Goal: Transaction & Acquisition: Purchase product/service

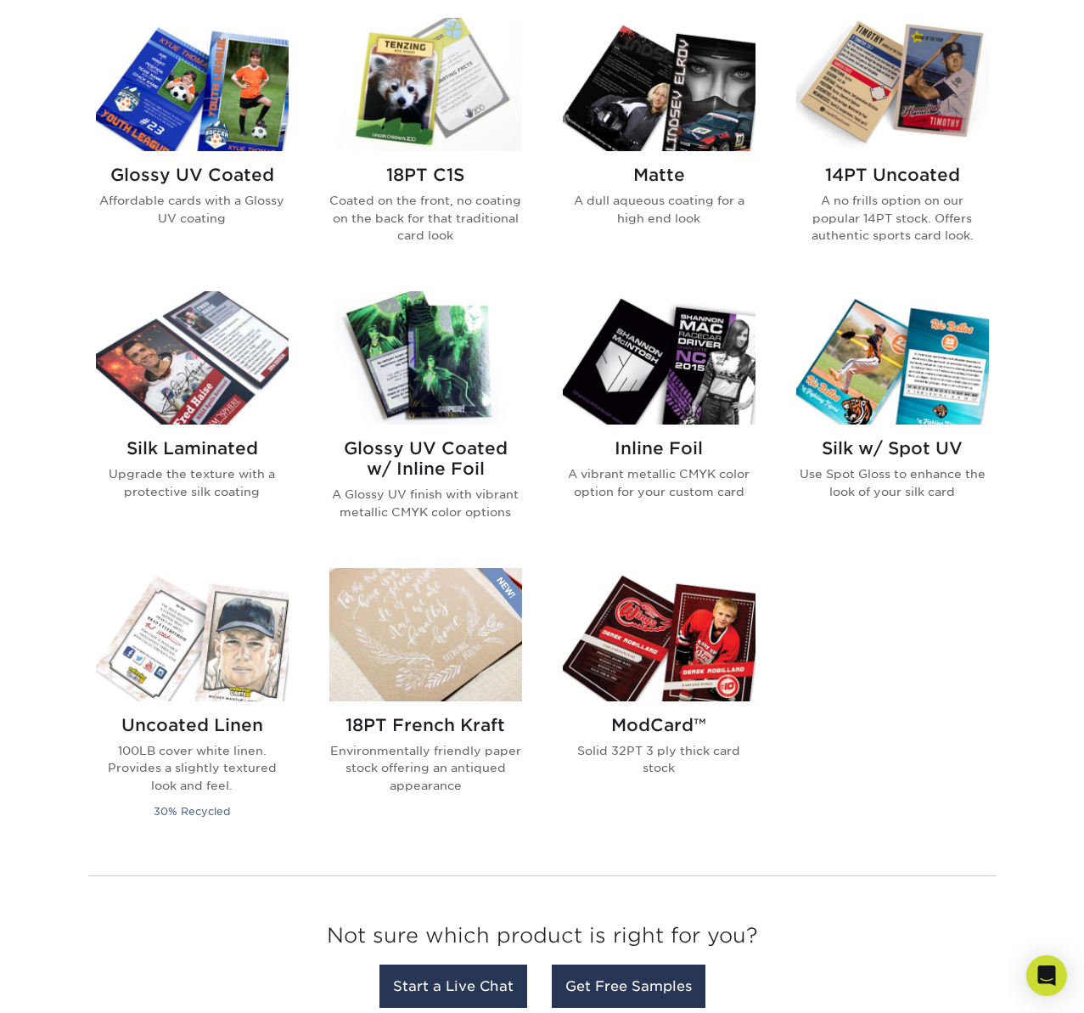
scroll to position [818, 0]
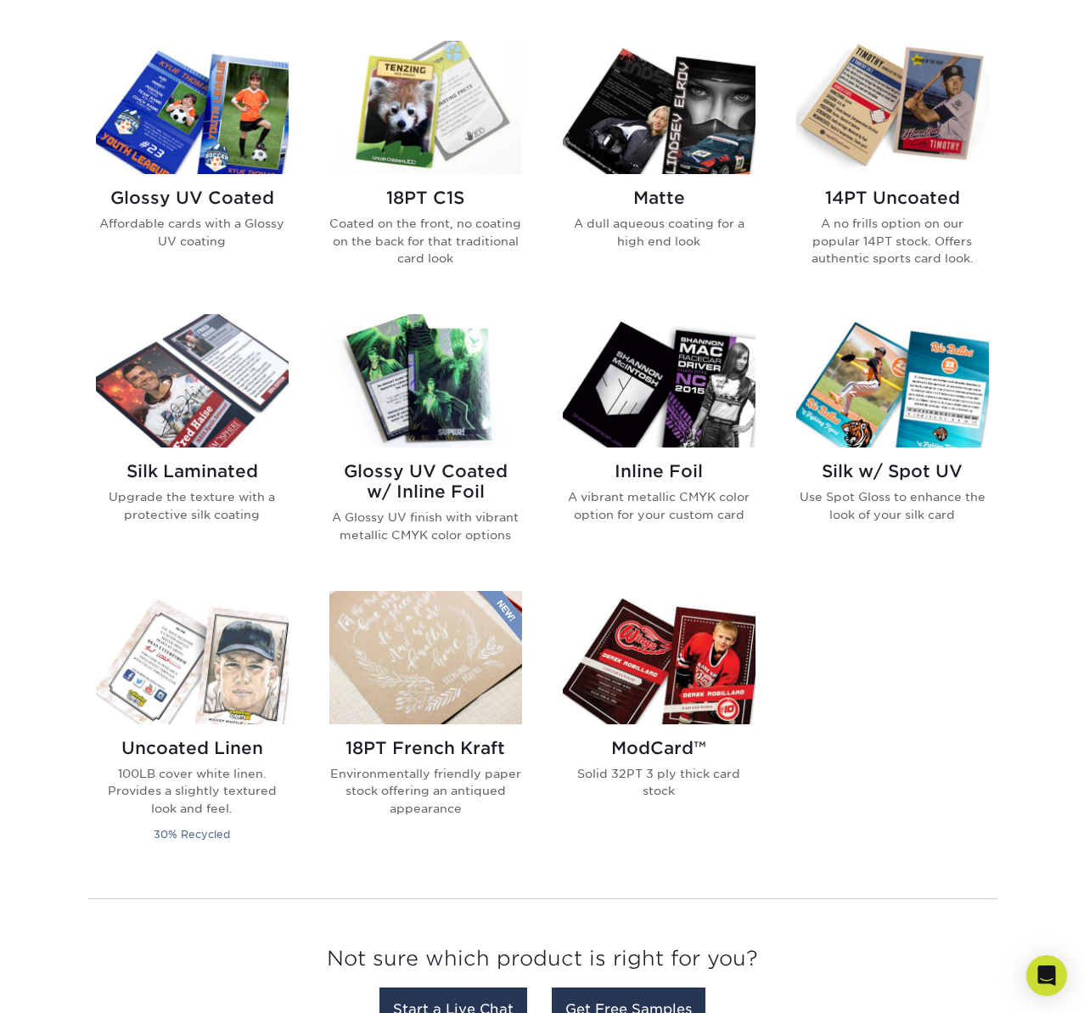
click at [412, 117] on img at bounding box center [425, 107] width 193 height 133
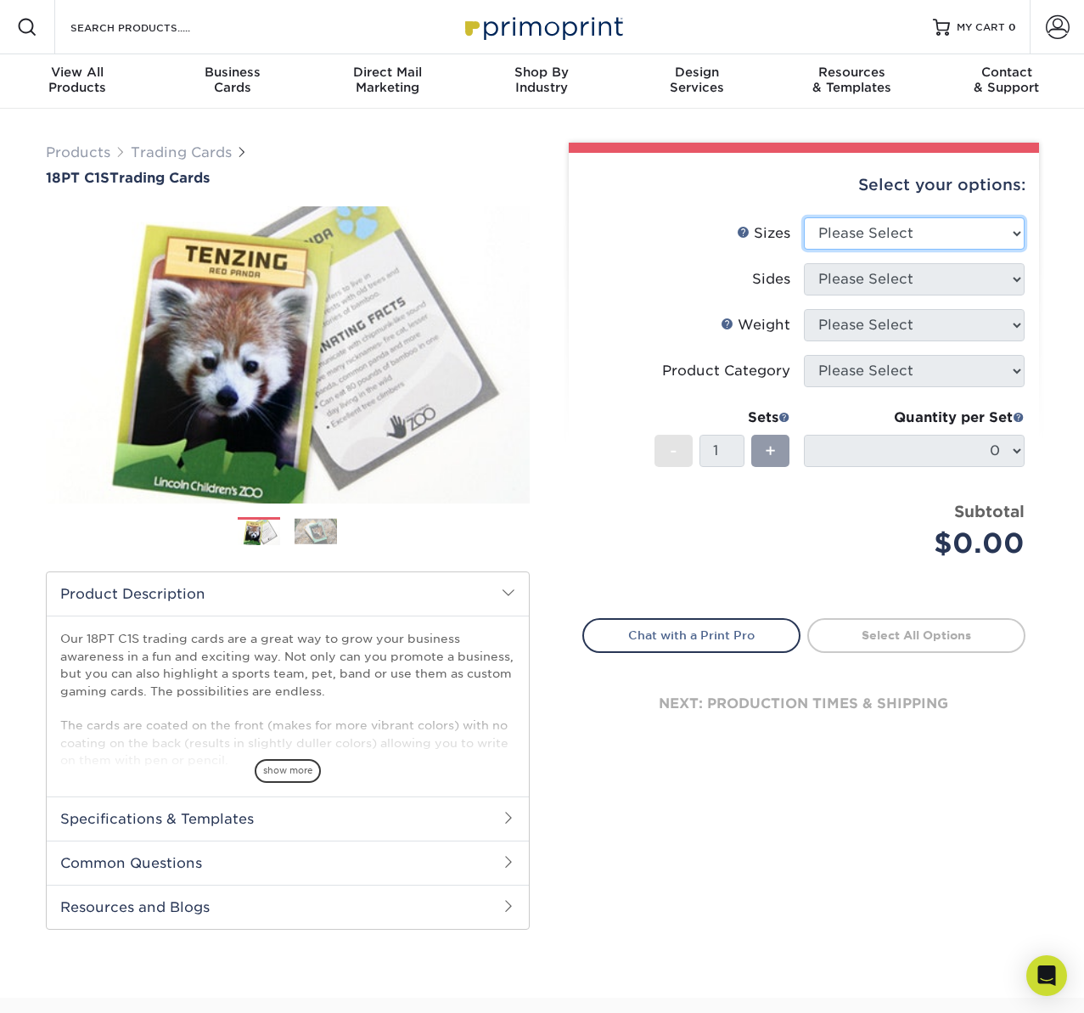
click at [941, 237] on select "Please Select 2.5" x 3.5"" at bounding box center [914, 233] width 221 height 32
select select "2.50x3.50"
click at [804, 217] on select "Please Select 2.5" x 3.5"" at bounding box center [914, 233] width 221 height 32
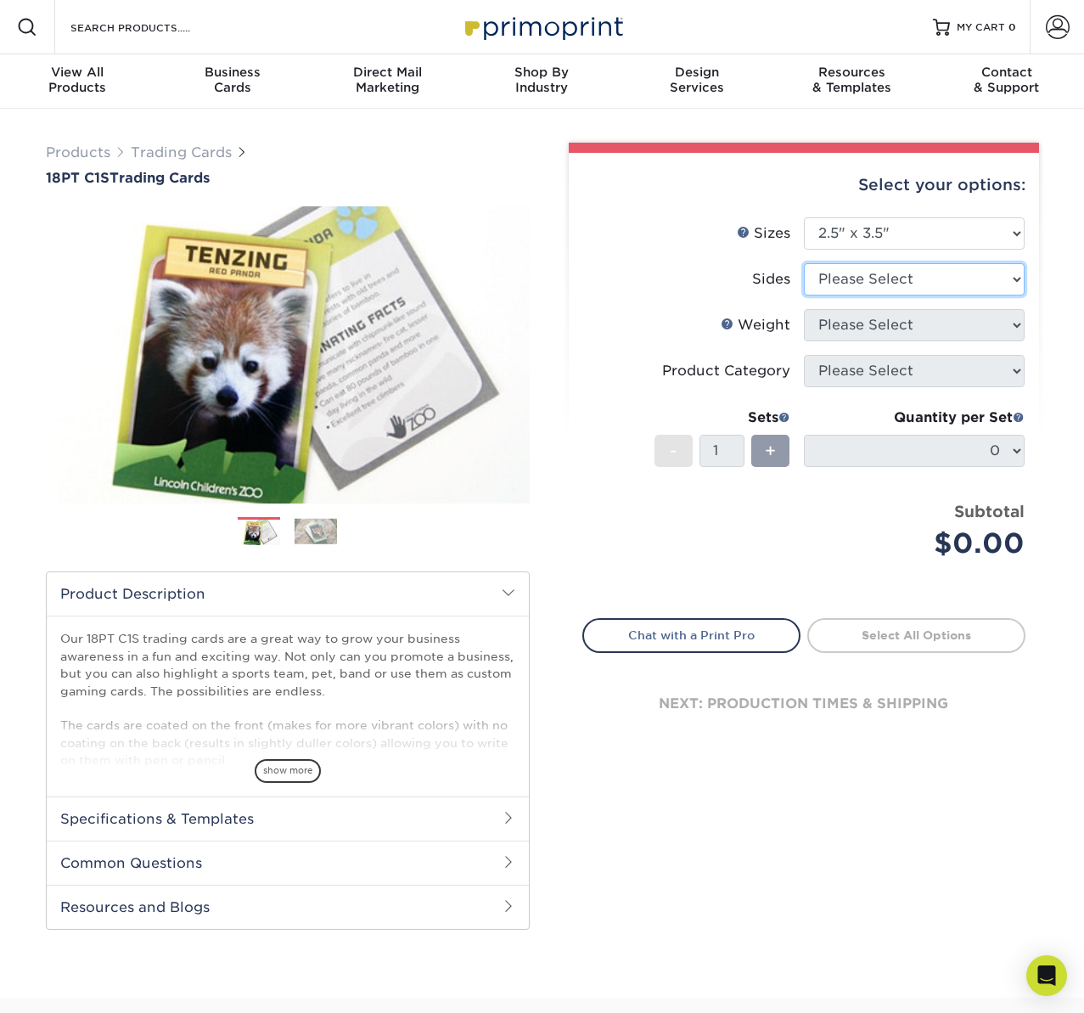
click at [926, 278] on select "Please Select Print Both Sides Print Front Only" at bounding box center [914, 279] width 221 height 32
select select "13abbda7-1d64-4f25-8bb2-c179b224825d"
click at [804, 263] on select "Please Select Print Both Sides Print Front Only" at bounding box center [914, 279] width 221 height 32
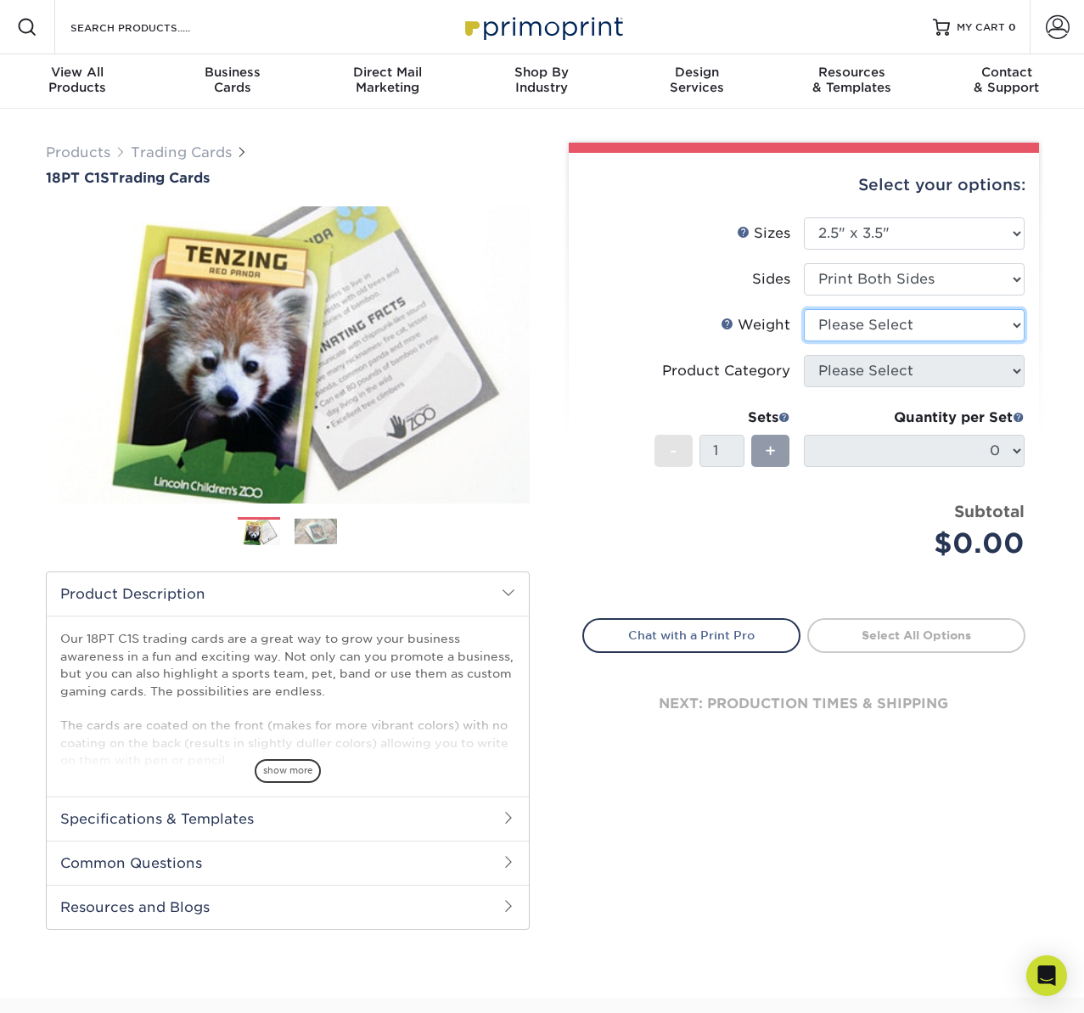
click at [882, 331] on select "Please Select 18PT C1S" at bounding box center [914, 325] width 221 height 32
select select "18PTC1S"
click at [804, 309] on select "Please Select 18PT C1S" at bounding box center [914, 325] width 221 height 32
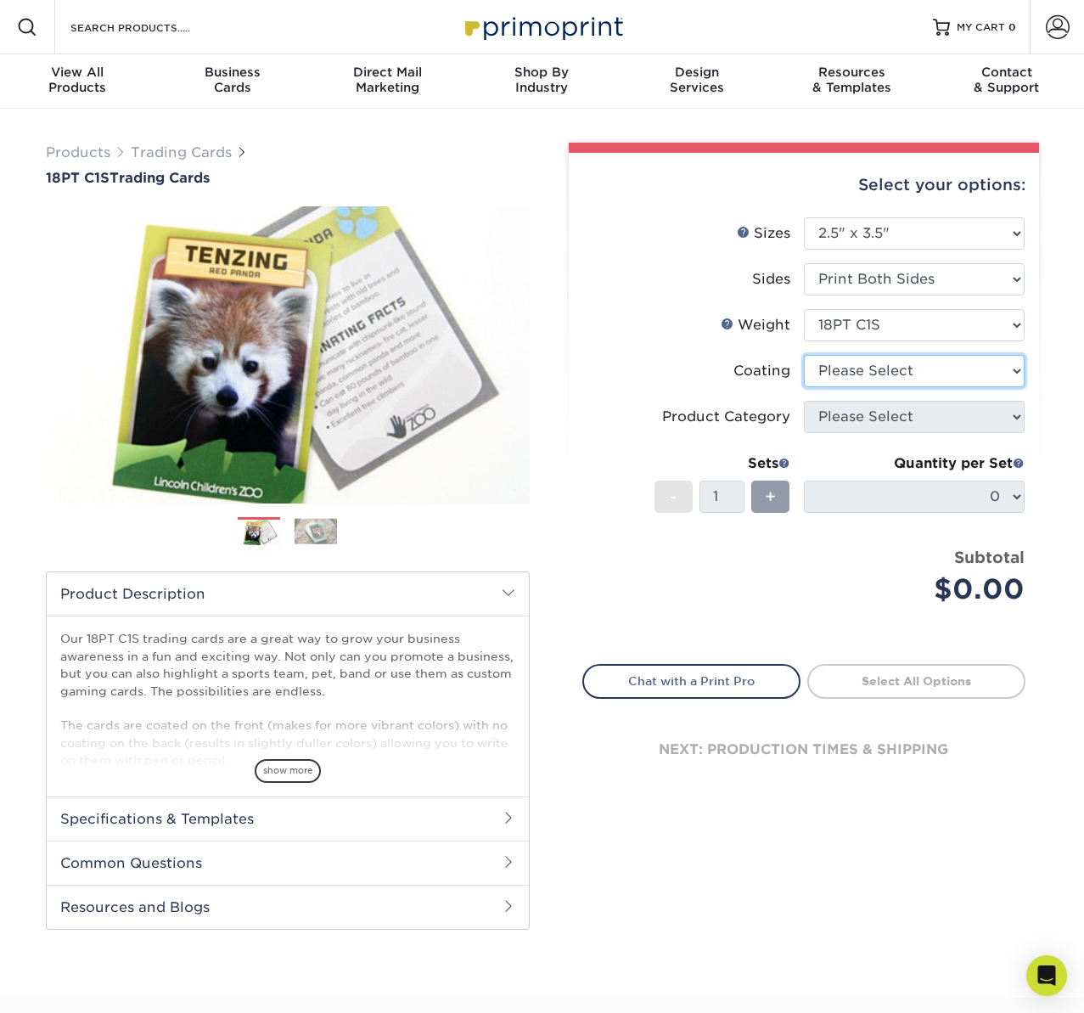
click at [874, 370] on select at bounding box center [914, 371] width 221 height 32
select select "1e8116af-acfc-44b1-83dc-8181aa338834"
click at [804, 355] on select at bounding box center [914, 371] width 221 height 32
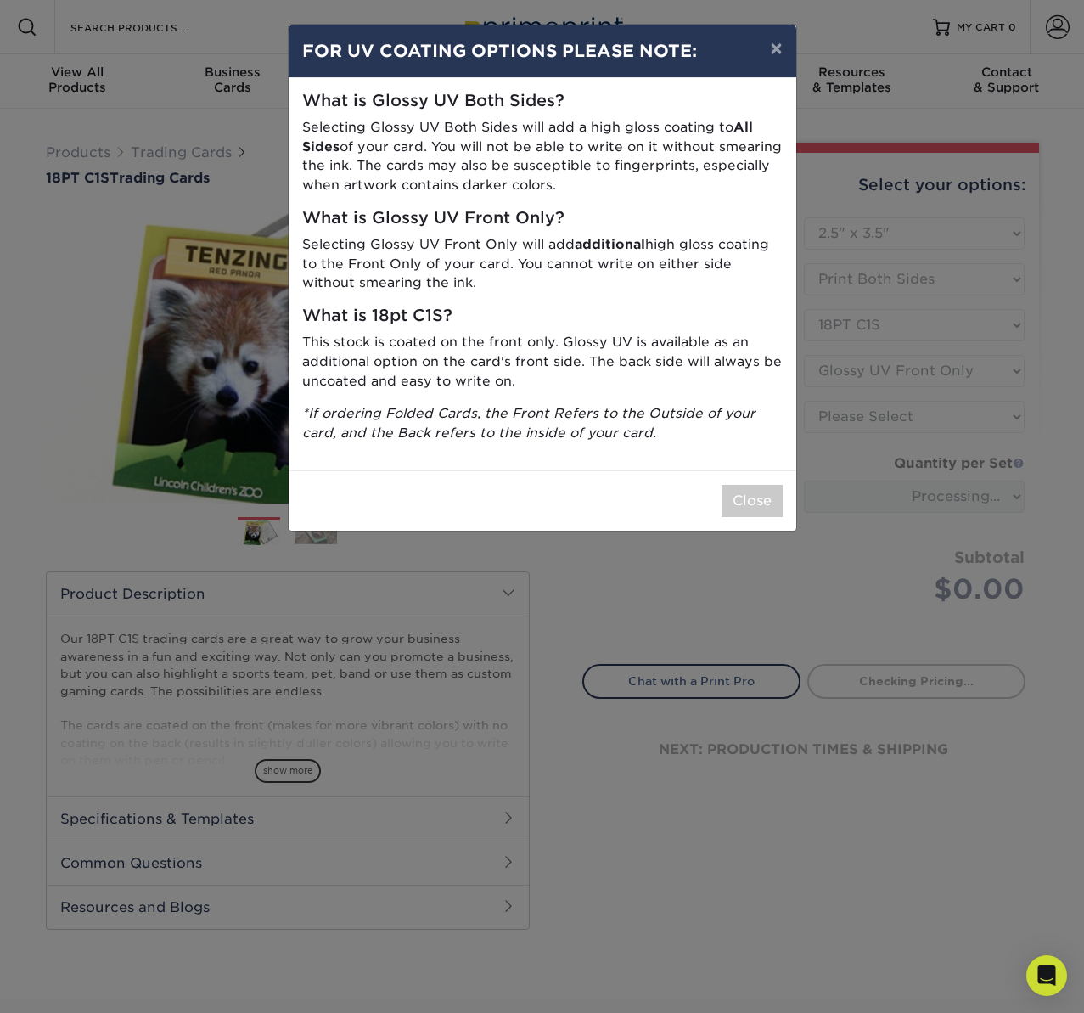
click at [571, 266] on p "Selecting Glossy UV Front Only will add additional high gloss coating to the Fr…" at bounding box center [542, 264] width 481 height 58
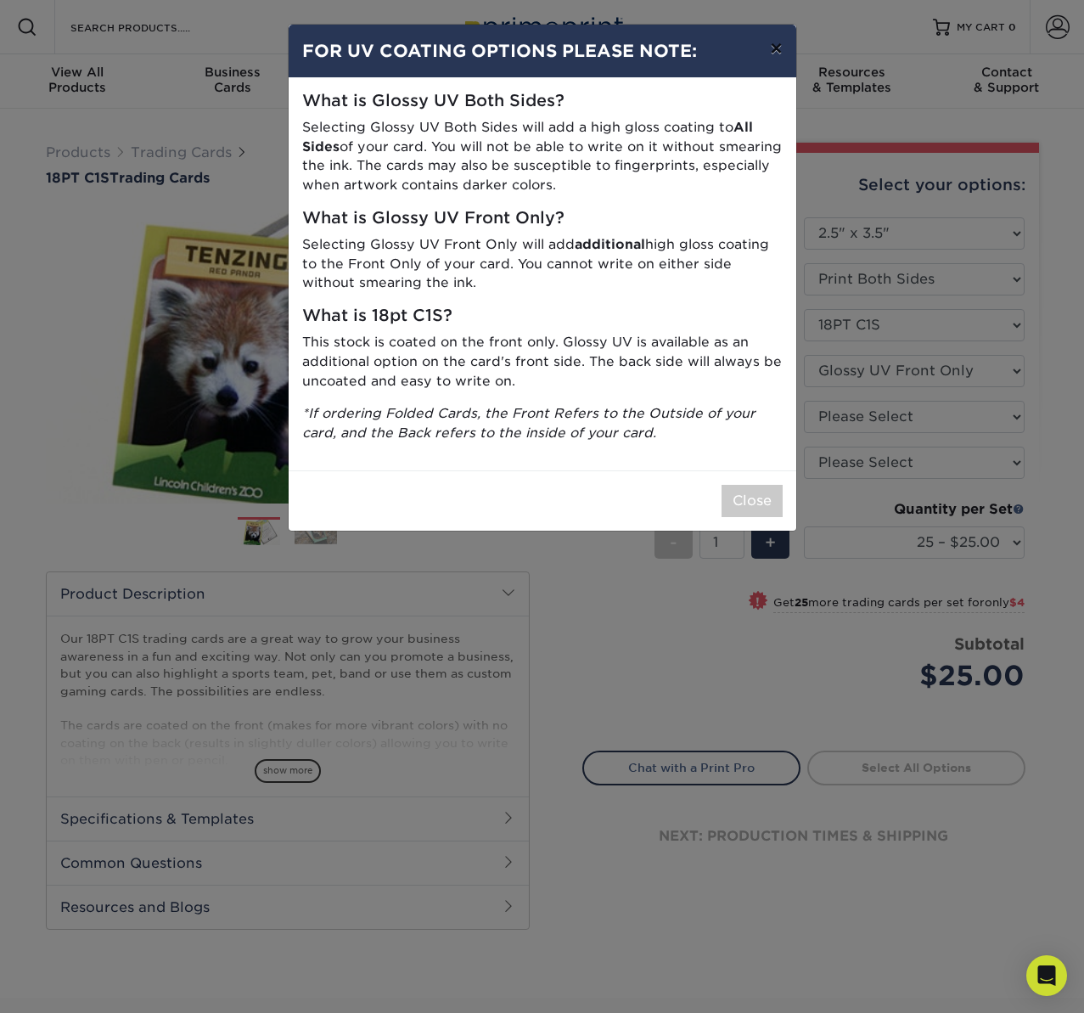
click at [784, 56] on button "×" at bounding box center [775, 49] width 39 height 48
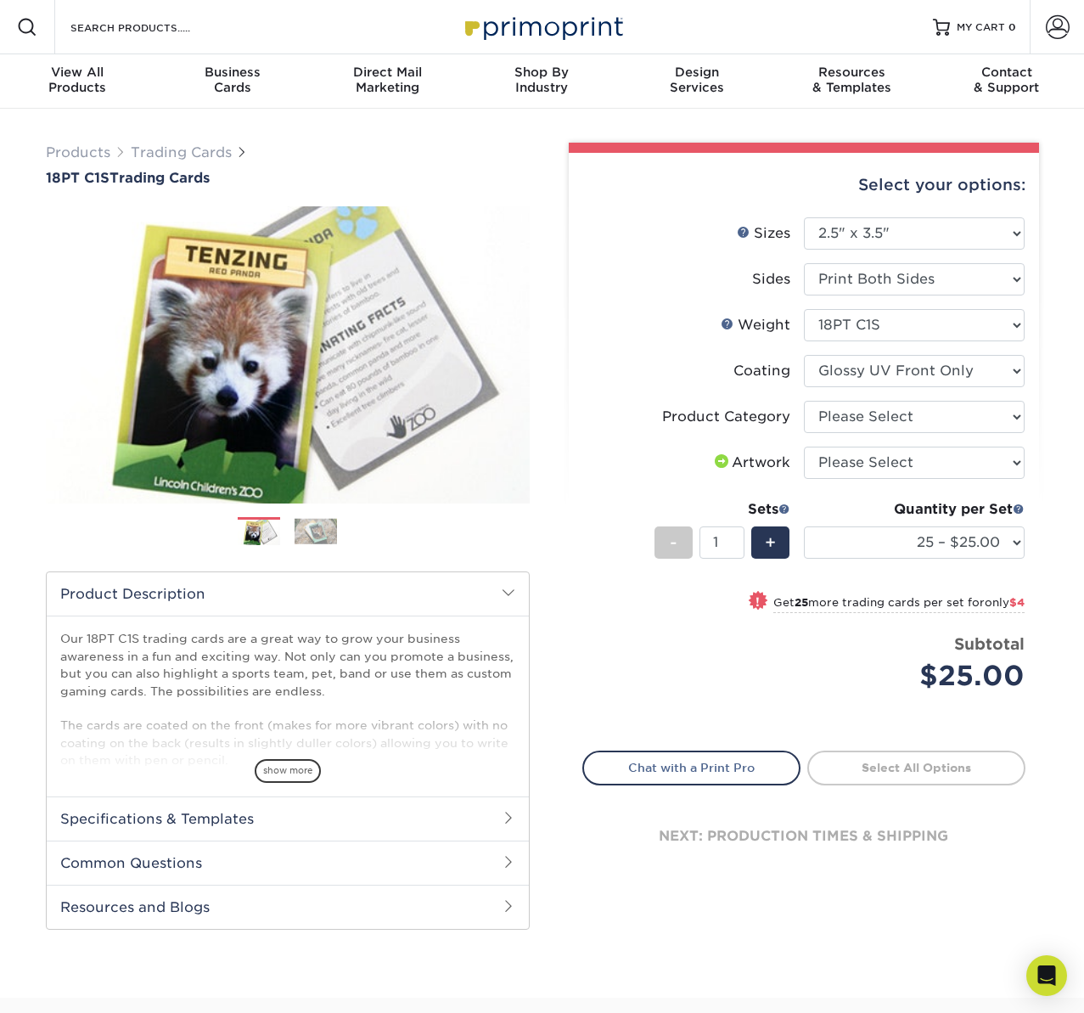
click at [848, 524] on div "Quantity per Set 25 – $25.00 50 – $29.00 75 – $37.00 100 – $41.00 250 – $48.00 …" at bounding box center [914, 538] width 221 height 79
click at [847, 534] on select "25 – $25.00 50 – $29.00 75 – $37.00 100 – $41.00 250 – $48.00 500 – $58.00 1000…" at bounding box center [914, 542] width 221 height 32
click at [804, 526] on select "25 – $25.00 50 – $29.00 75 – $37.00 100 – $41.00 250 – $48.00 500 – $58.00 1000…" at bounding box center [914, 542] width 221 height 32
click at [958, 546] on select "25 – $25.00 50 – $29.00 75 – $37.00 100 – $41.00 250 – $48.00 500 – $58.00 1000…" at bounding box center [914, 542] width 221 height 32
select select "25 – $25.00"
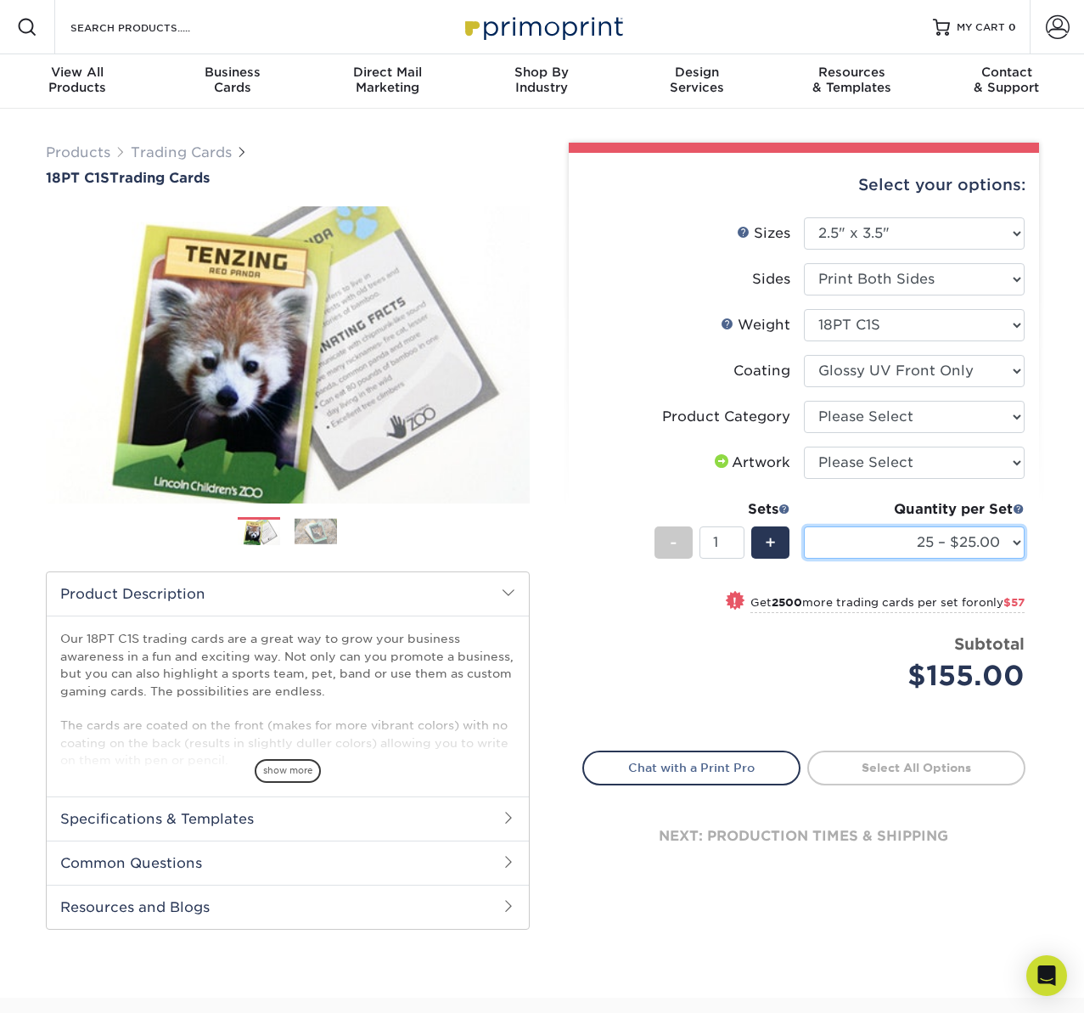
click at [804, 526] on select "25 – $25.00 50 – $29.00 75 – $37.00 100 – $41.00 250 – $48.00 500 – $58.00 1000…" at bounding box center [914, 542] width 221 height 32
click at [295, 767] on span "show more" at bounding box center [288, 770] width 66 height 23
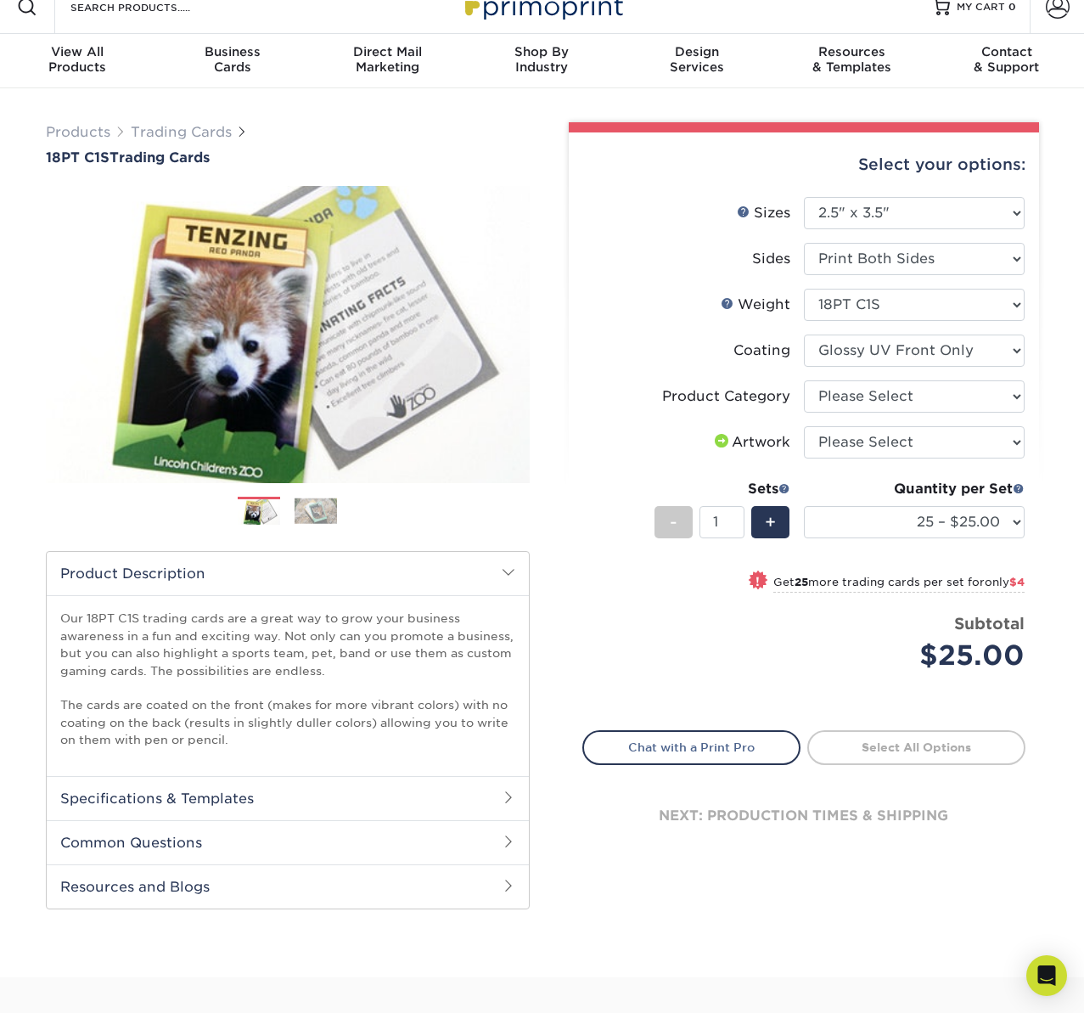
scroll to position [25, 0]
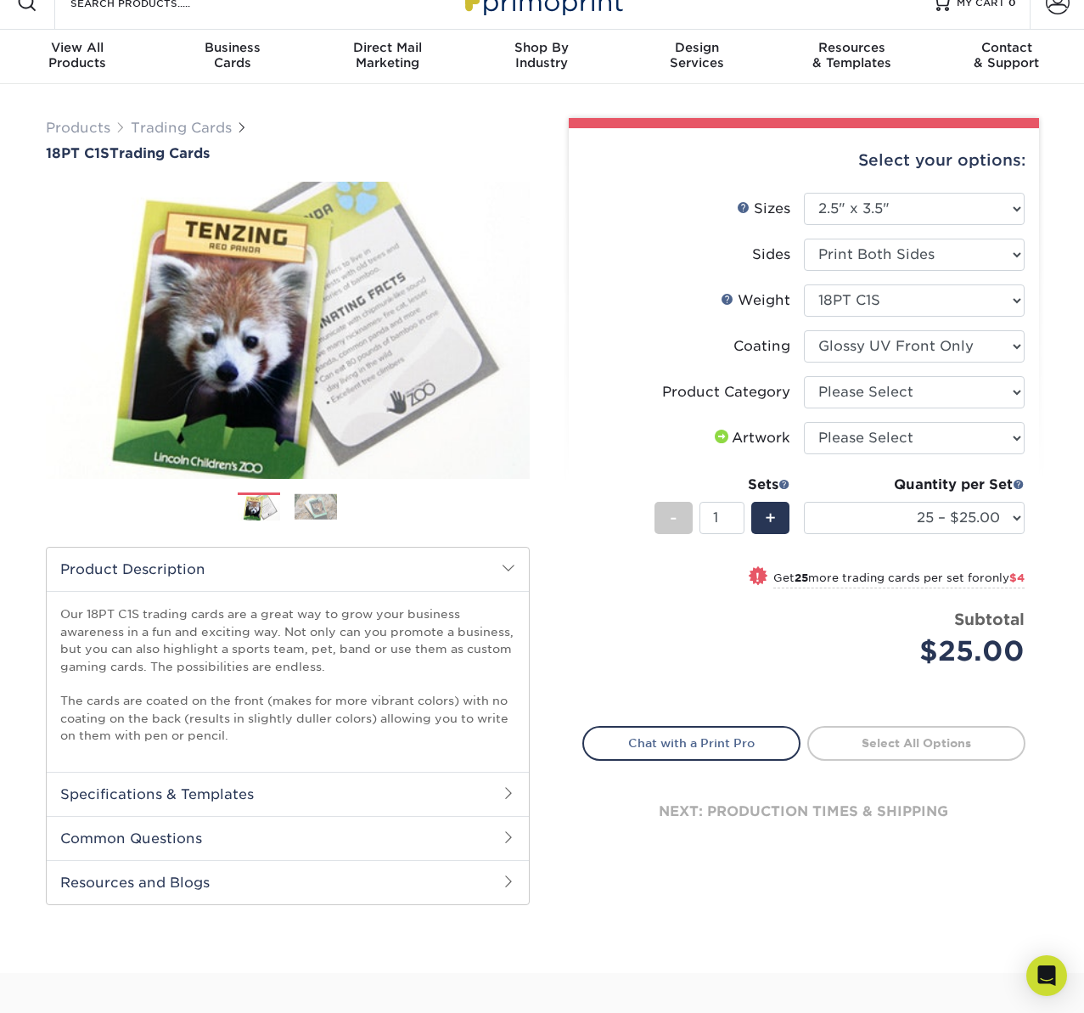
click at [391, 788] on h2 "Specifications & Templates" at bounding box center [288, 794] width 482 height 44
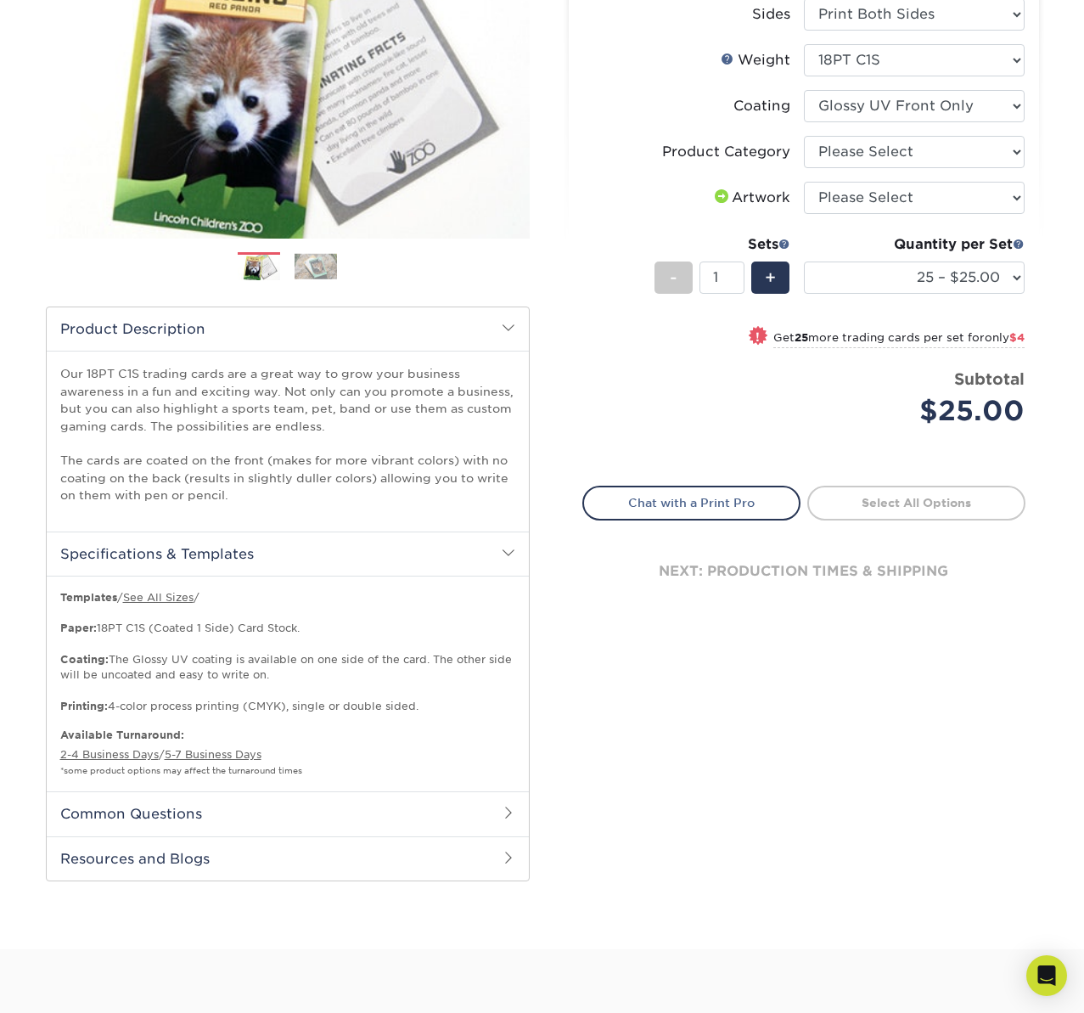
scroll to position [273, 0]
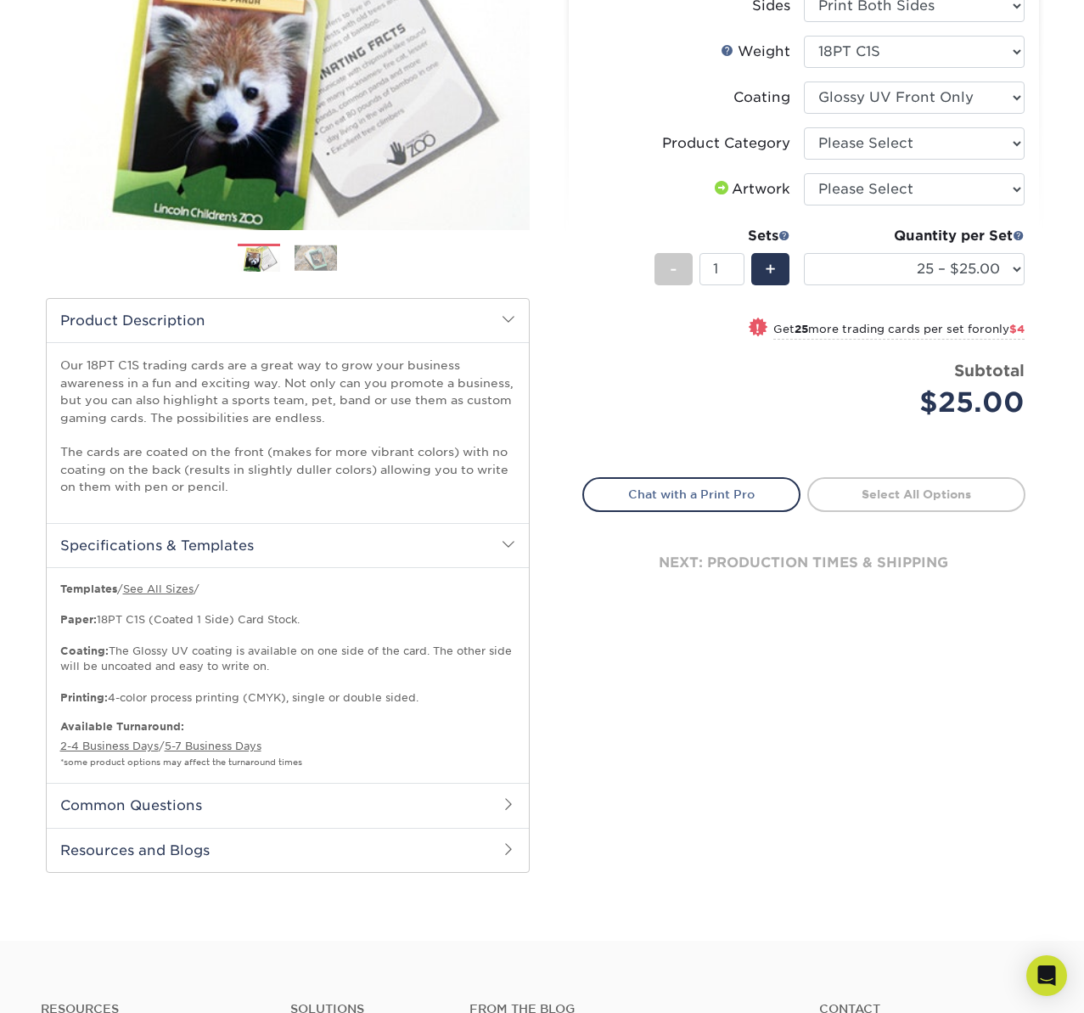
click at [337, 811] on h2 "Common Questions" at bounding box center [288, 805] width 482 height 44
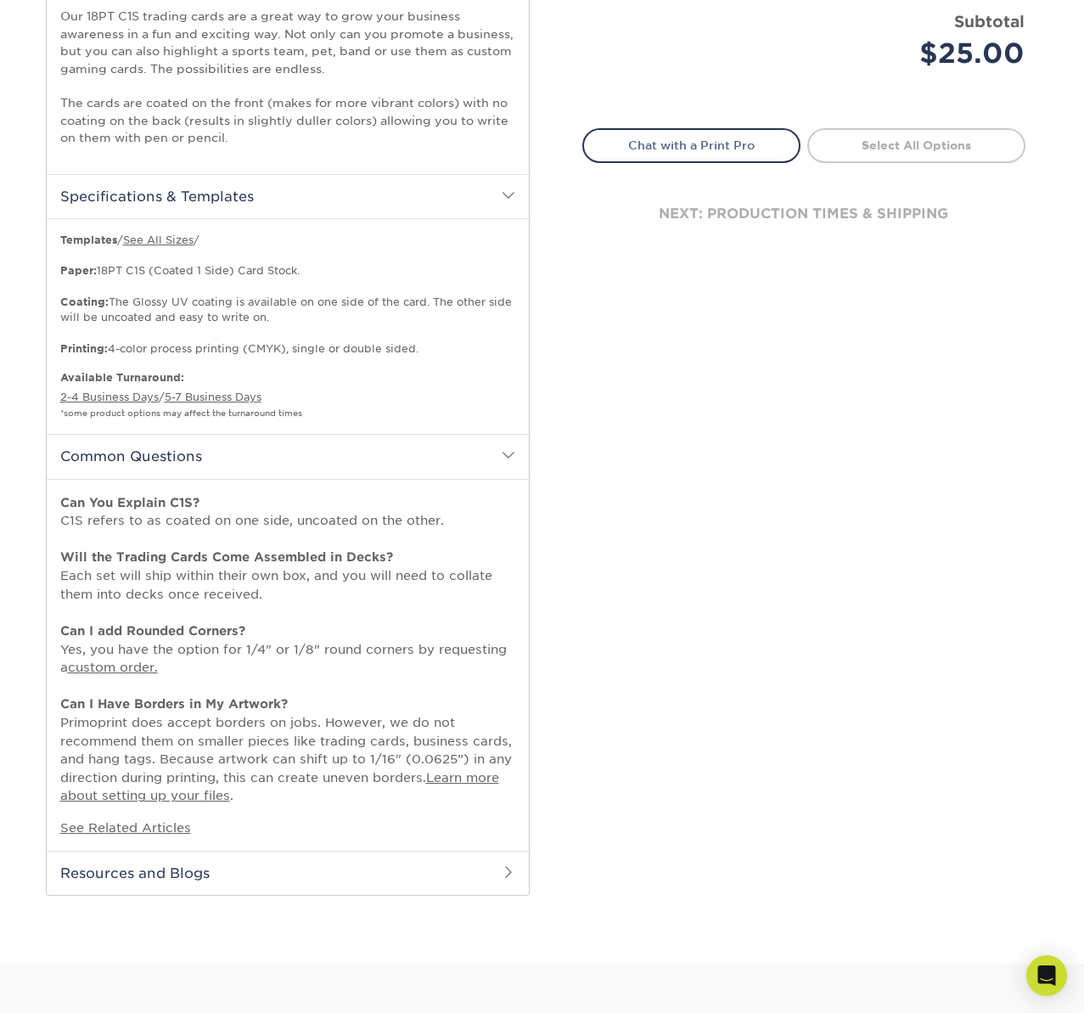
scroll to position [621, 0]
click at [121, 668] on link "custom order." at bounding box center [113, 667] width 90 height 14
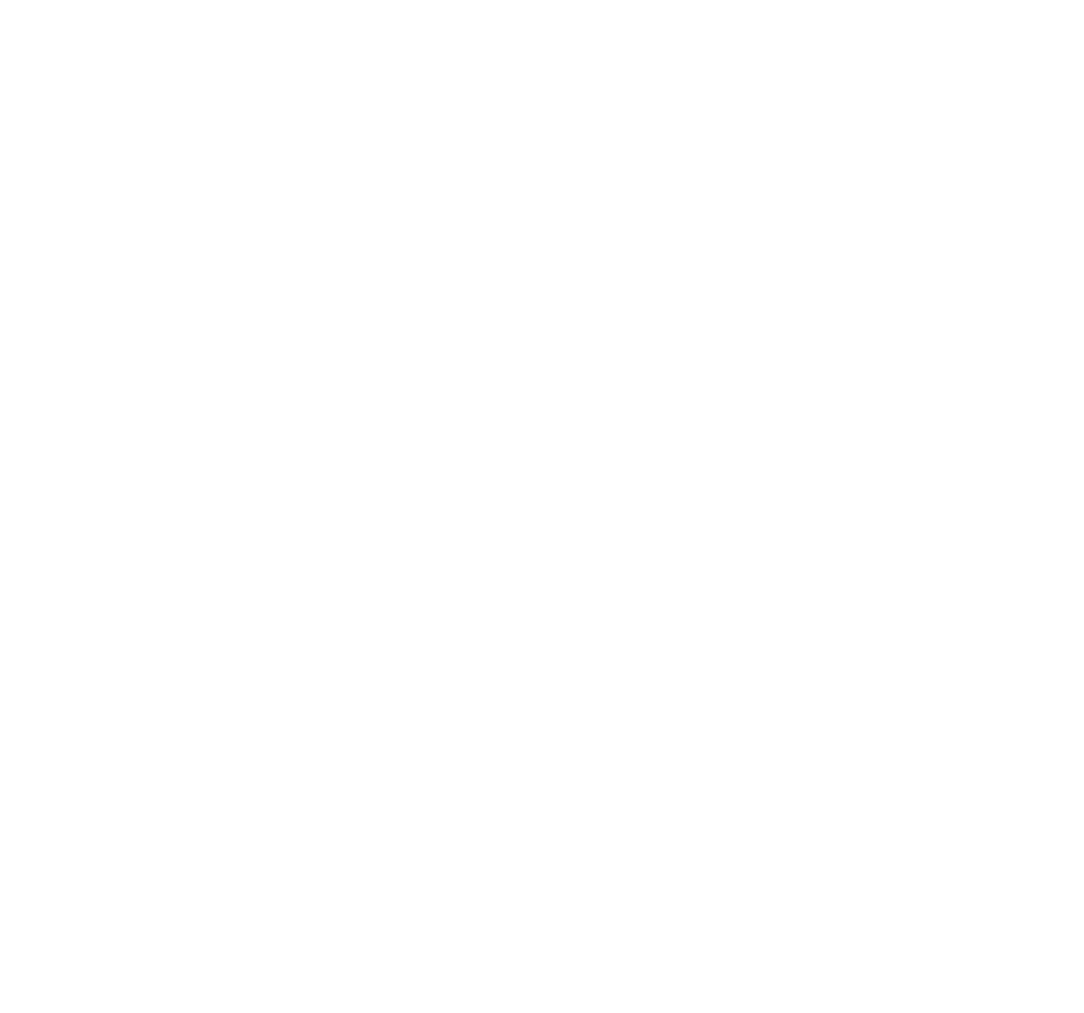
select select "2.50x3.50"
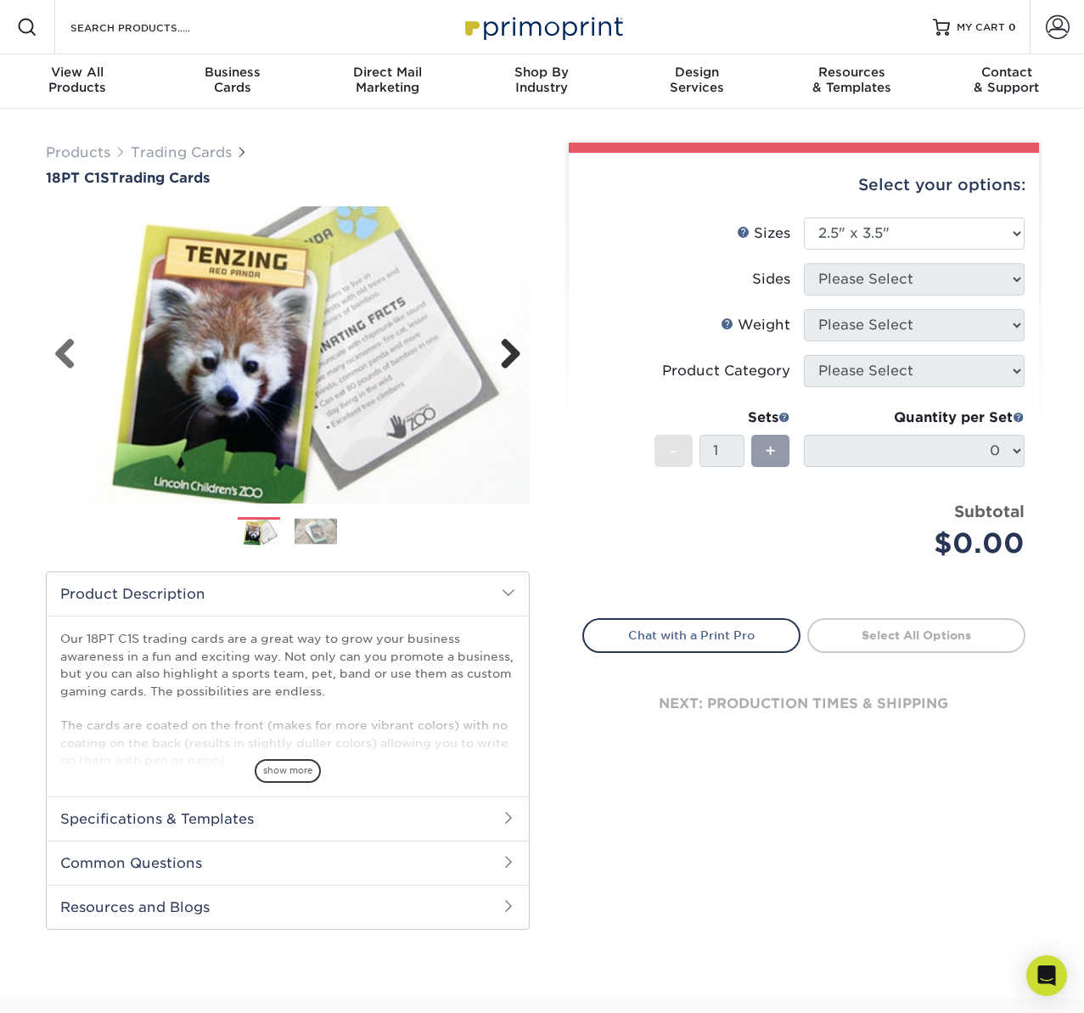
click at [509, 357] on link "Next" at bounding box center [504, 355] width 34 height 34
